Goal: Information Seeking & Learning: Learn about a topic

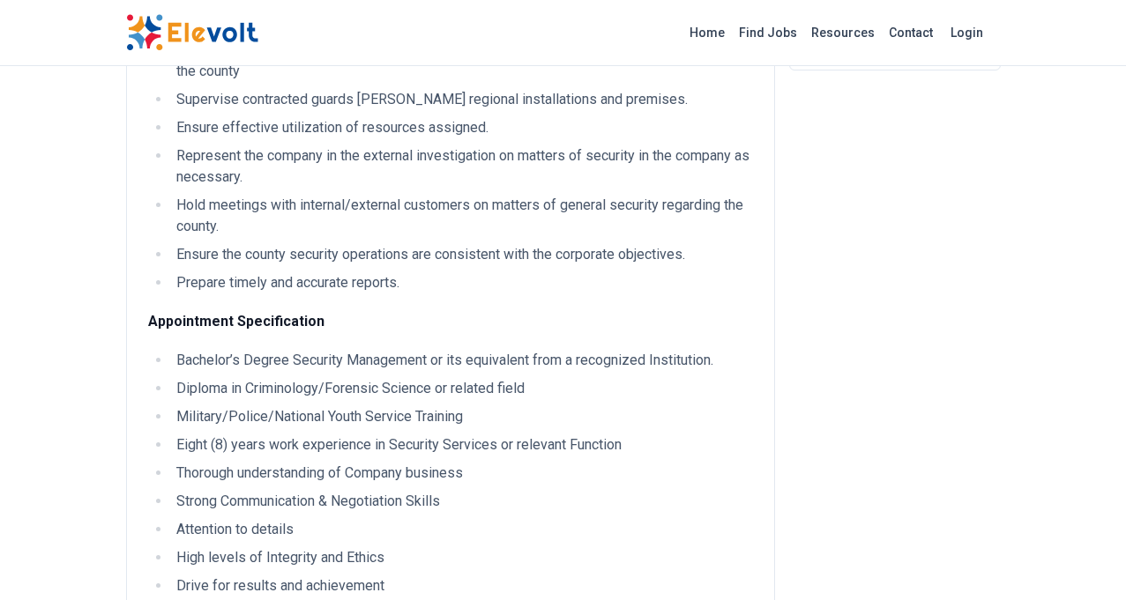
scroll to position [412, 0]
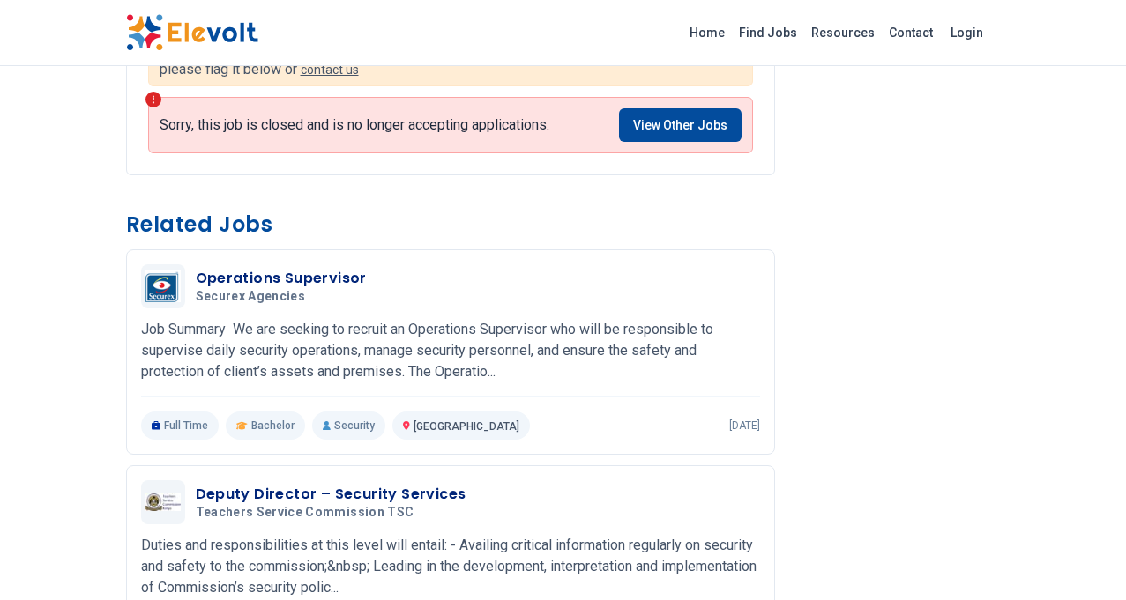
scroll to position [1293, 0]
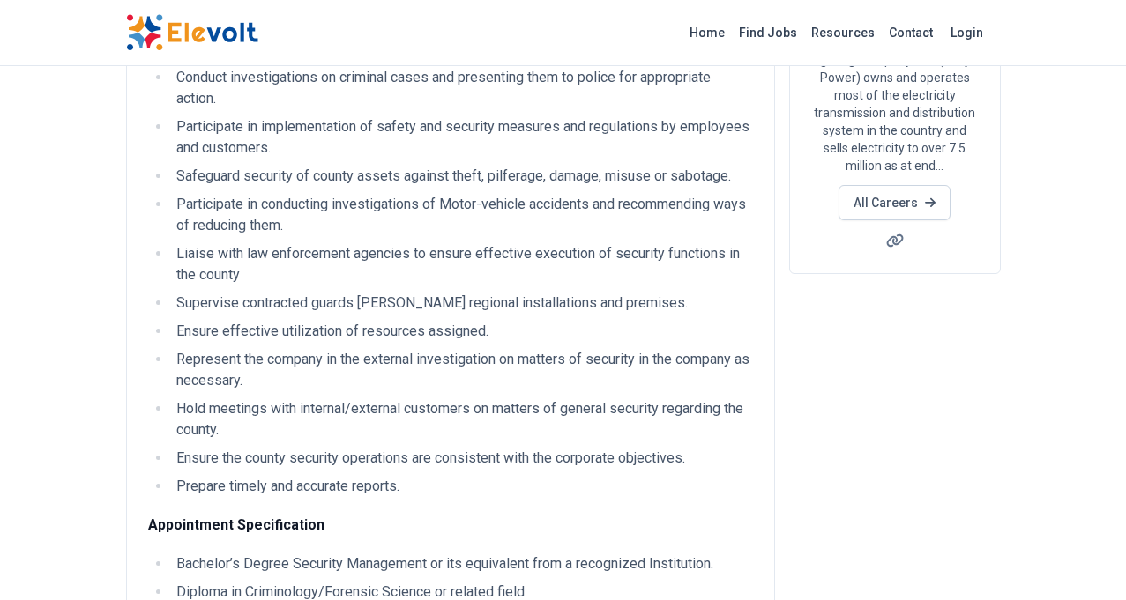
scroll to position [324, 0]
